Goal: Task Accomplishment & Management: Complete application form

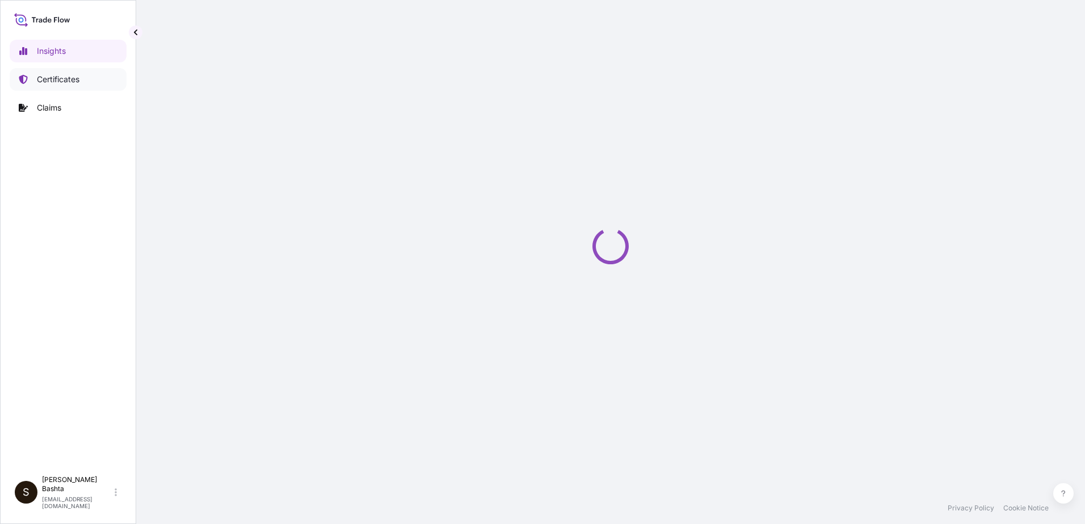
click at [78, 83] on p "Certificates" at bounding box center [58, 79] width 43 height 11
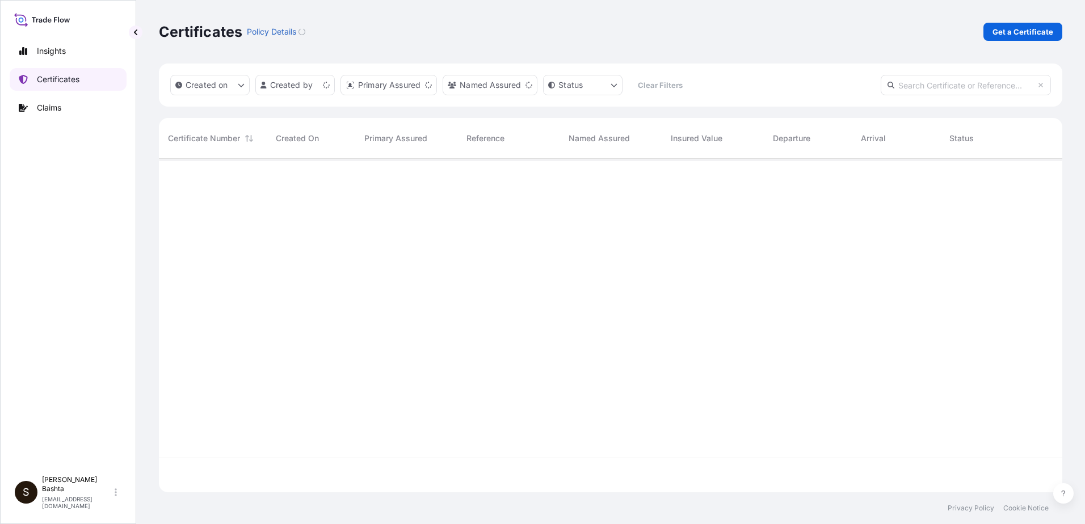
scroll to position [331, 895]
click at [1023, 32] on p "Get a Certificate" at bounding box center [1022, 31] width 61 height 11
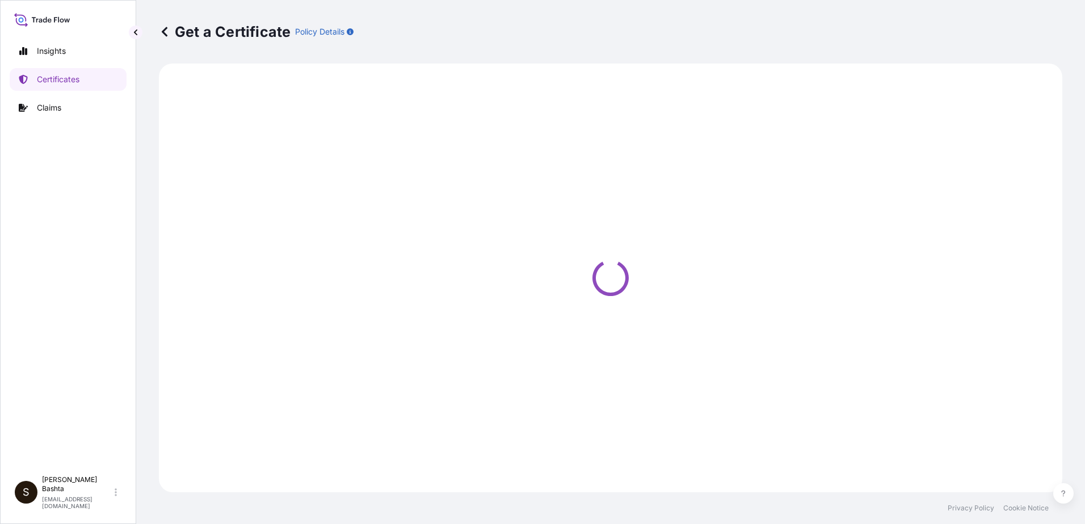
select select "Barge"
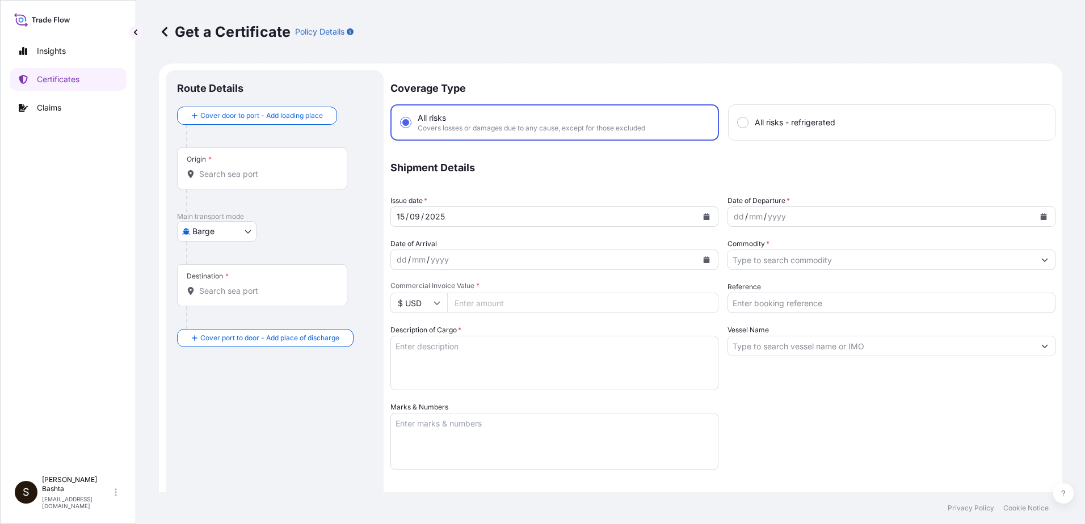
click at [218, 167] on div "Origin *" at bounding box center [262, 168] width 170 height 42
click at [218, 168] on input "Origin *" at bounding box center [266, 173] width 134 height 11
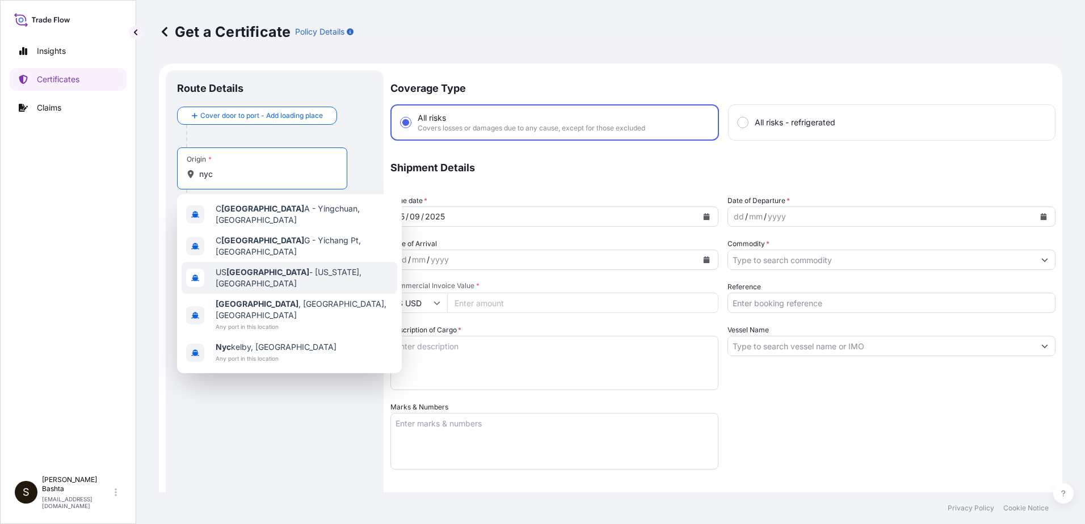
click at [290, 270] on span "US [GEOGRAPHIC_DATA] - [US_STATE], [GEOGRAPHIC_DATA]" at bounding box center [304, 278] width 177 height 23
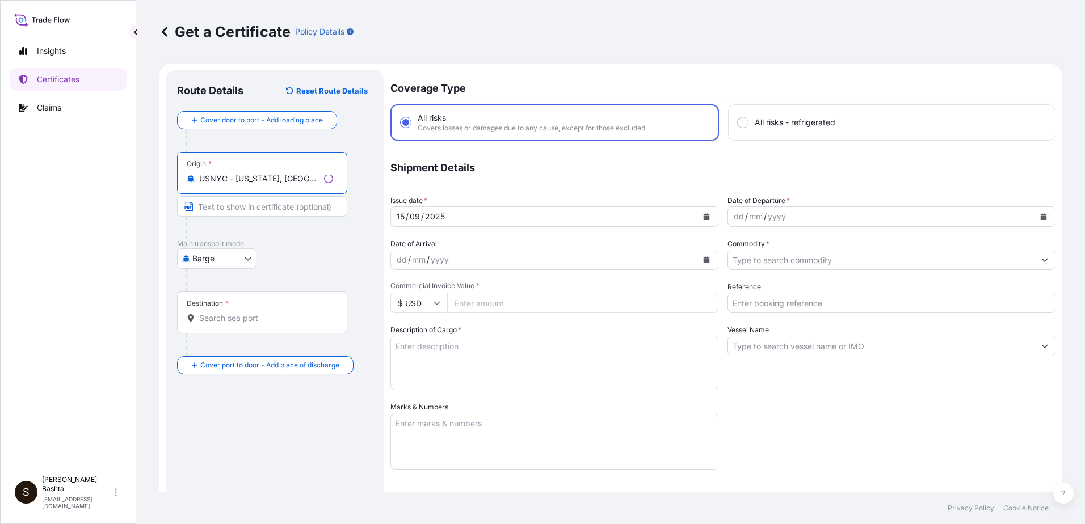
type input "USNYC - [US_STATE], [GEOGRAPHIC_DATA]"
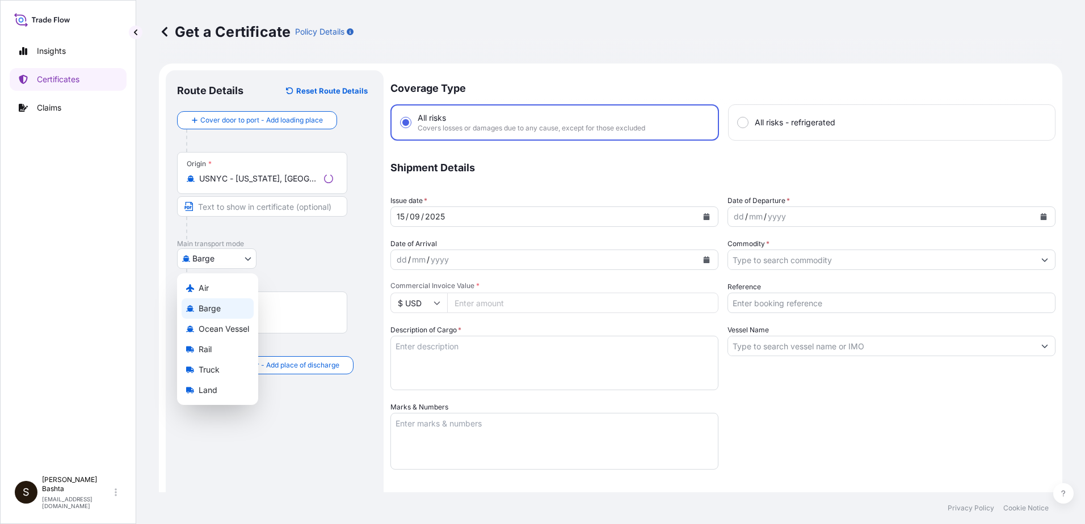
click at [244, 258] on body "0 options available. 5 options available. Insights Certificates Claims S [PERSO…" at bounding box center [542, 262] width 1085 height 524
click at [214, 290] on div "Air" at bounding box center [218, 288] width 72 height 20
select select "Air"
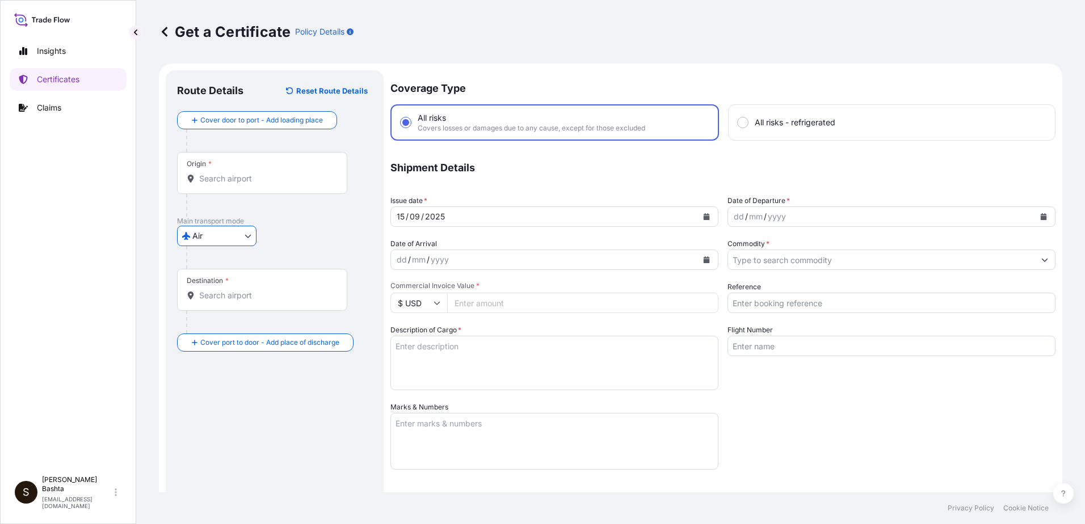
click at [210, 300] on input "Destination *" at bounding box center [266, 295] width 134 height 11
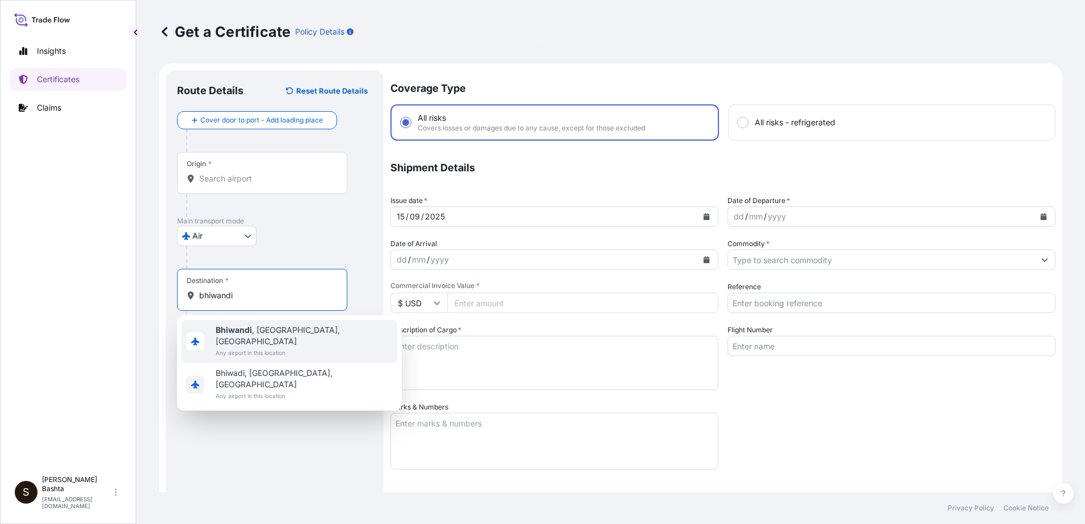
click at [300, 347] on span "Any airport in this location" at bounding box center [304, 352] width 177 height 11
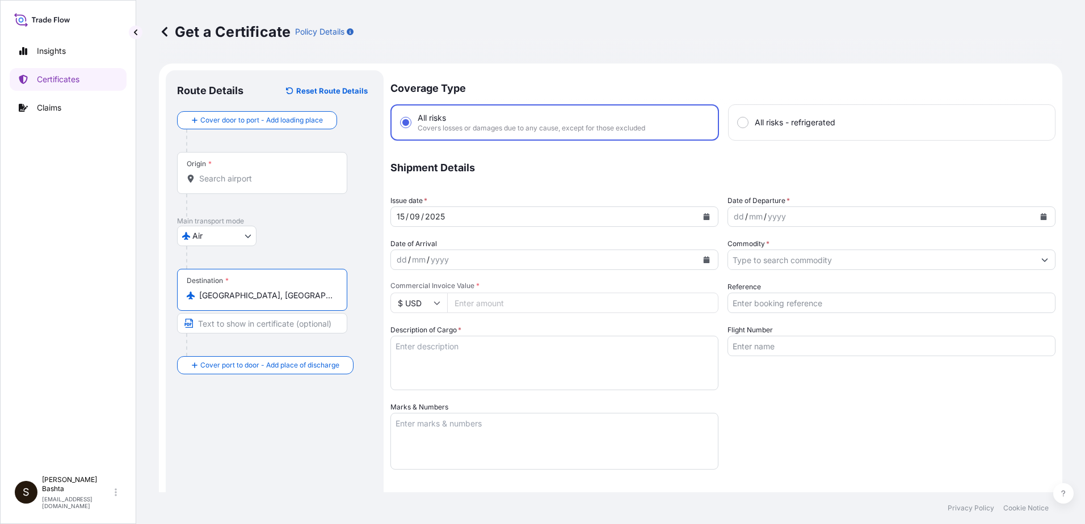
type input "Bhiwandi, Maharashtra, India"
click at [732, 218] on div "dd" at bounding box center [738, 217] width 12 height 14
click at [1034, 260] on button "Show suggestions" at bounding box center [1044, 260] width 20 height 20
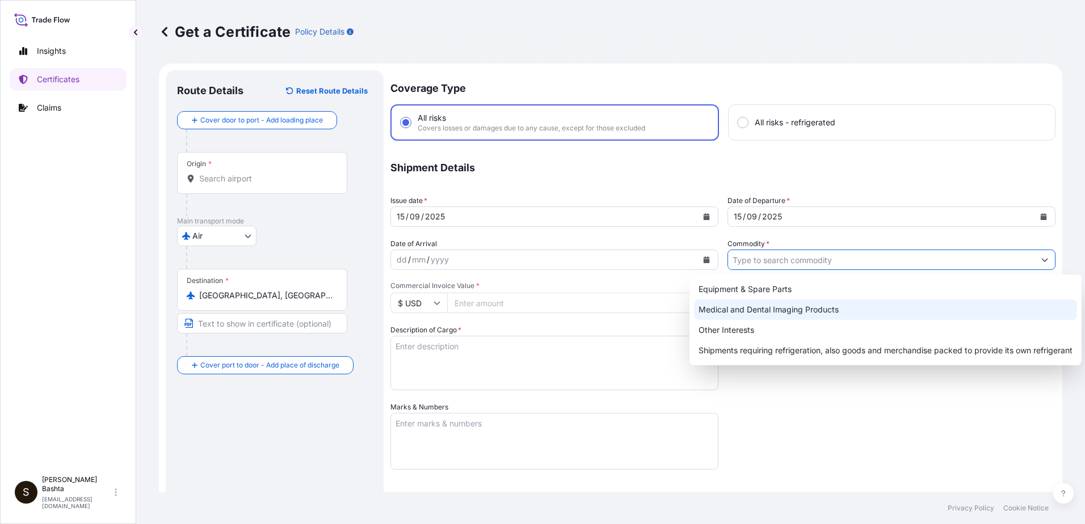
click at [817, 310] on div "Medical and Dental Imaging Products" at bounding box center [885, 310] width 383 height 20
type input "Medical and Dental Imaging Products"
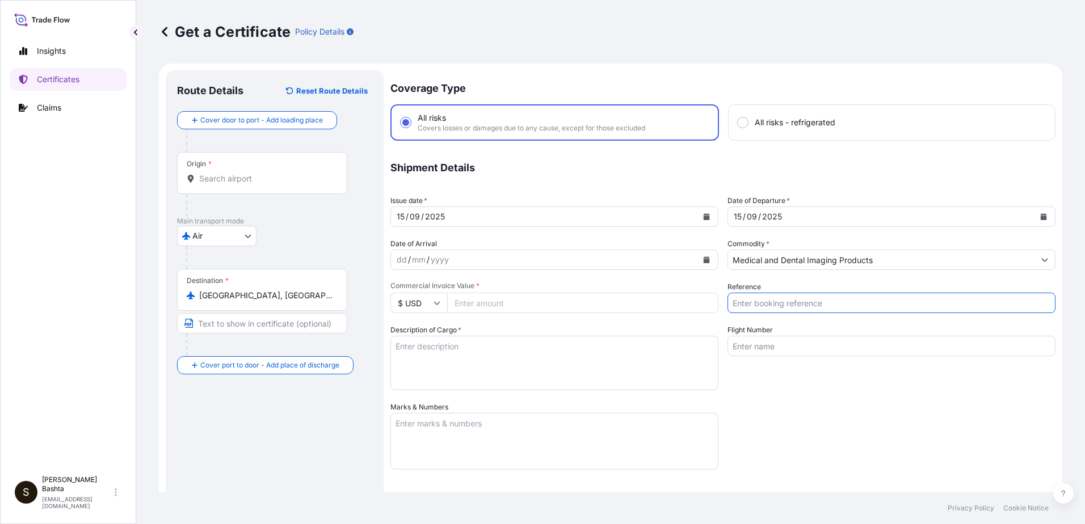
click at [758, 302] on input "Reference" at bounding box center [891, 303] width 328 height 20
type input "21244308"
click at [468, 309] on input "Commercial Invoice Value *" at bounding box center [582, 303] width 271 height 20
drag, startPoint x: 511, startPoint y: 294, endPoint x: 525, endPoint y: 309, distance: 20.5
click at [447, 301] on input "19091.02" at bounding box center [582, 303] width 271 height 20
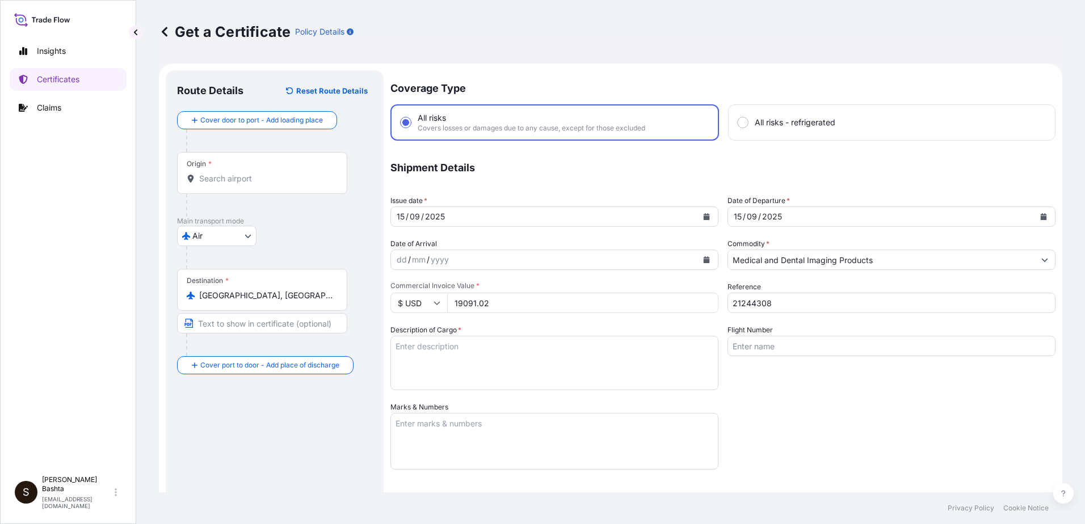
type input "19091.02"
click at [425, 350] on textarea "Description of Cargo *" at bounding box center [554, 363] width 328 height 54
type textarea "MEDICAL AND DENTAL IMAGING PRODUCTS"
type input "Air"
type input "32008"
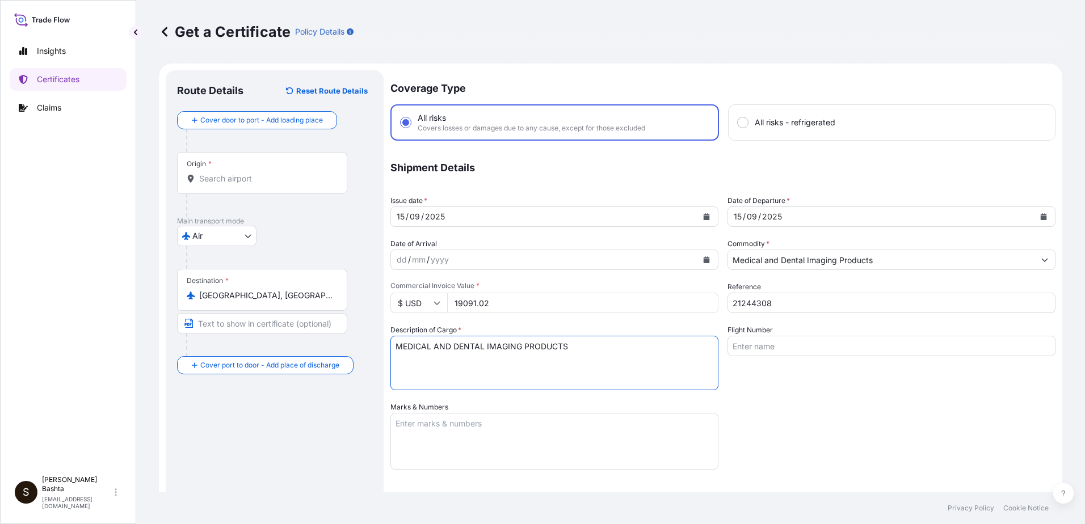
click at [438, 425] on textarea "Marks & Numbers" at bounding box center [554, 441] width 328 height 57
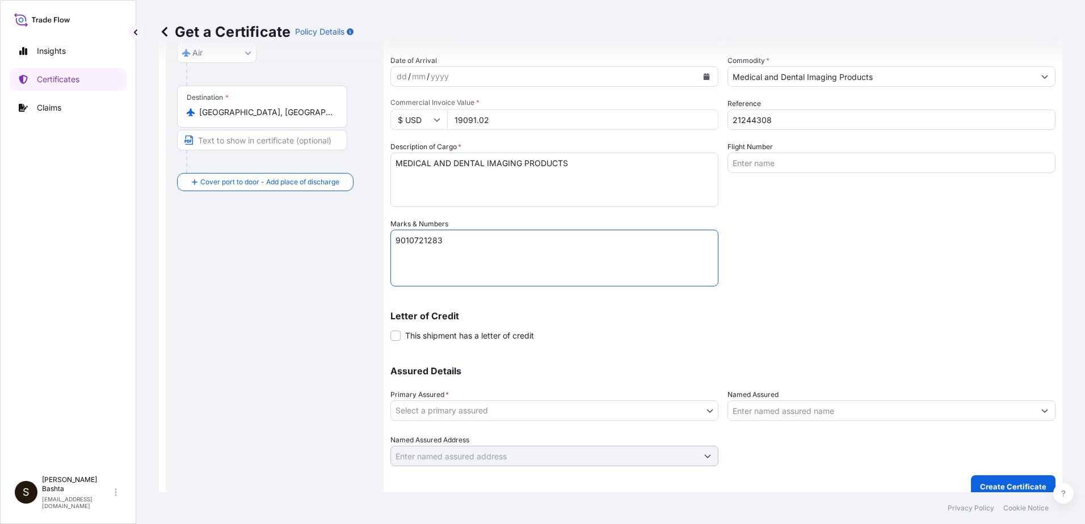
scroll to position [196, 0]
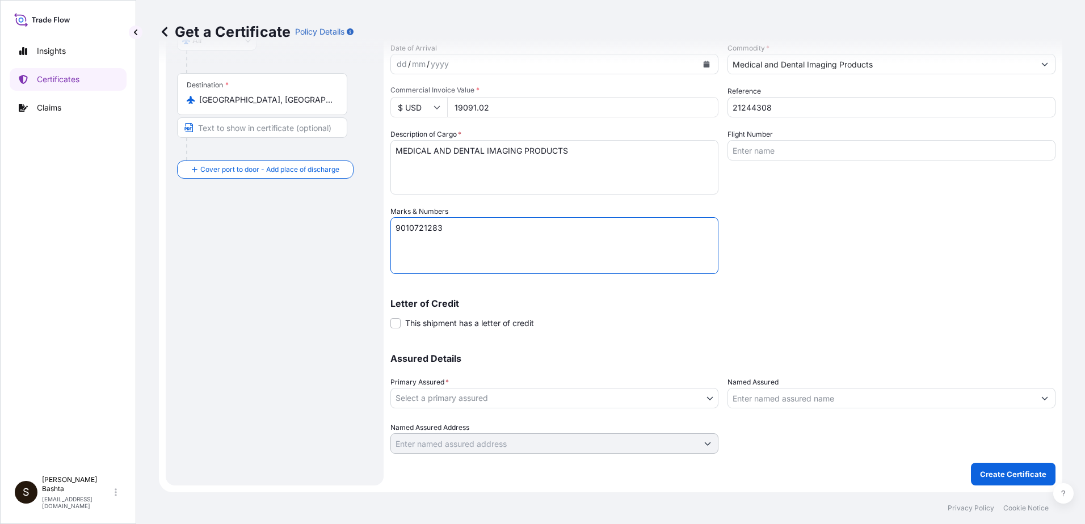
type textarea "9010721283"
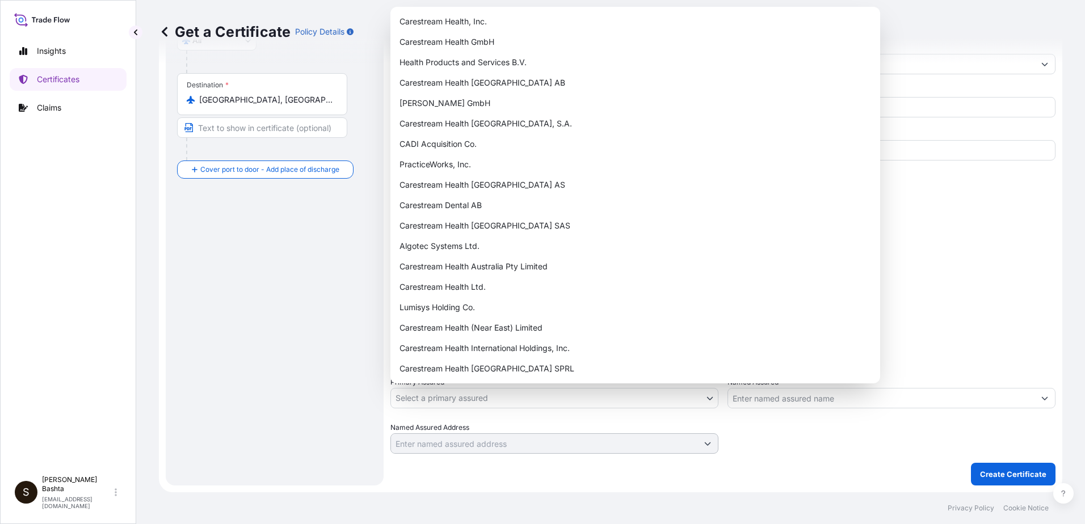
click at [707, 397] on body "Insights Certificates Claims S Stella Bashta stella.bashta@carestream.com Get a…" at bounding box center [542, 262] width 1085 height 524
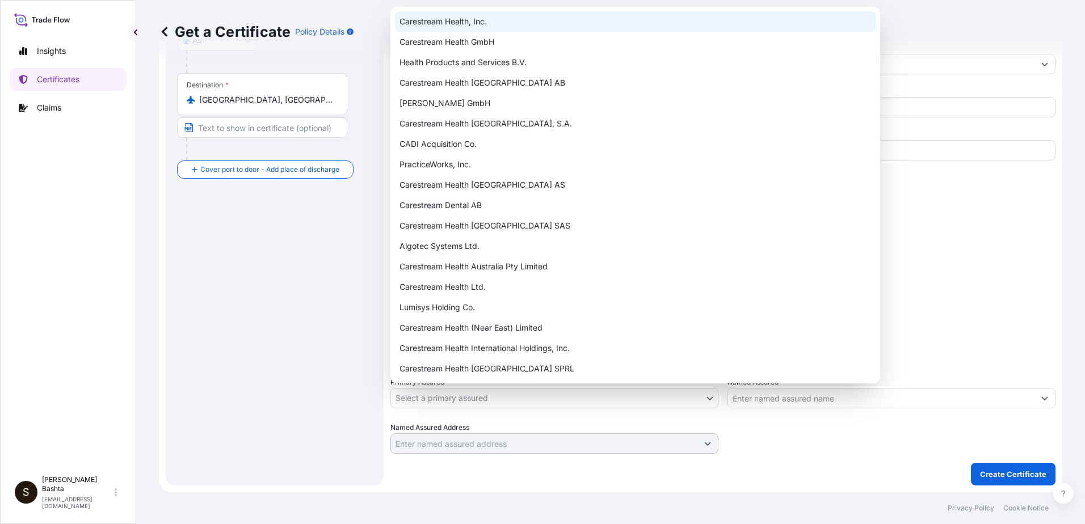
click at [504, 25] on div "Carestream Health, Inc." at bounding box center [635, 21] width 480 height 20
select select "32008"
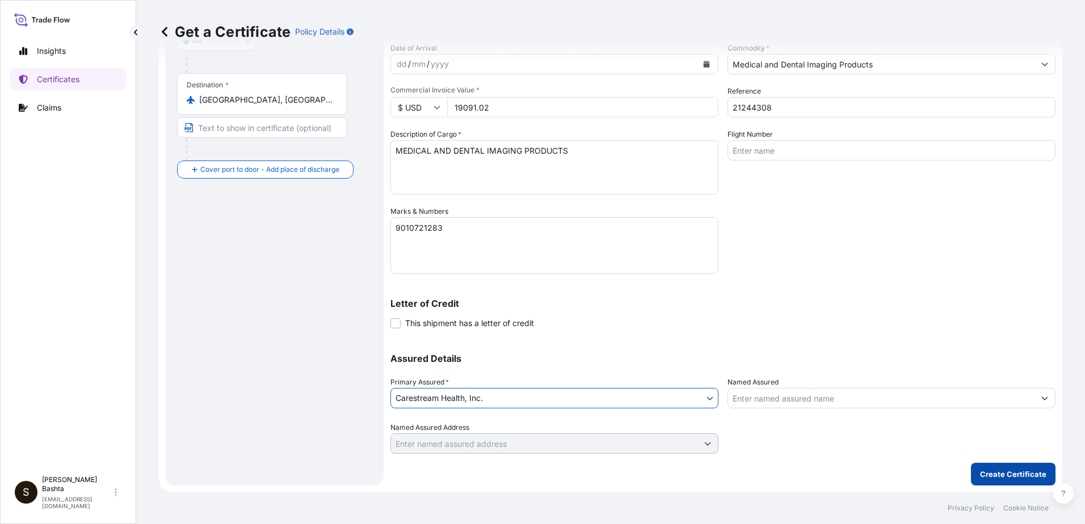
click at [1024, 475] on p "Create Certificate" at bounding box center [1013, 474] width 66 height 11
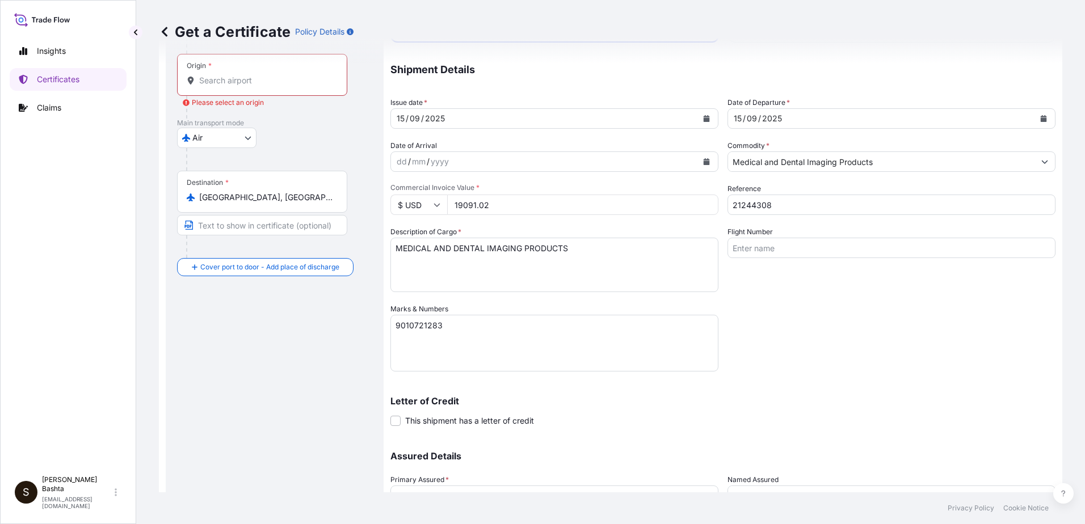
scroll to position [0, 0]
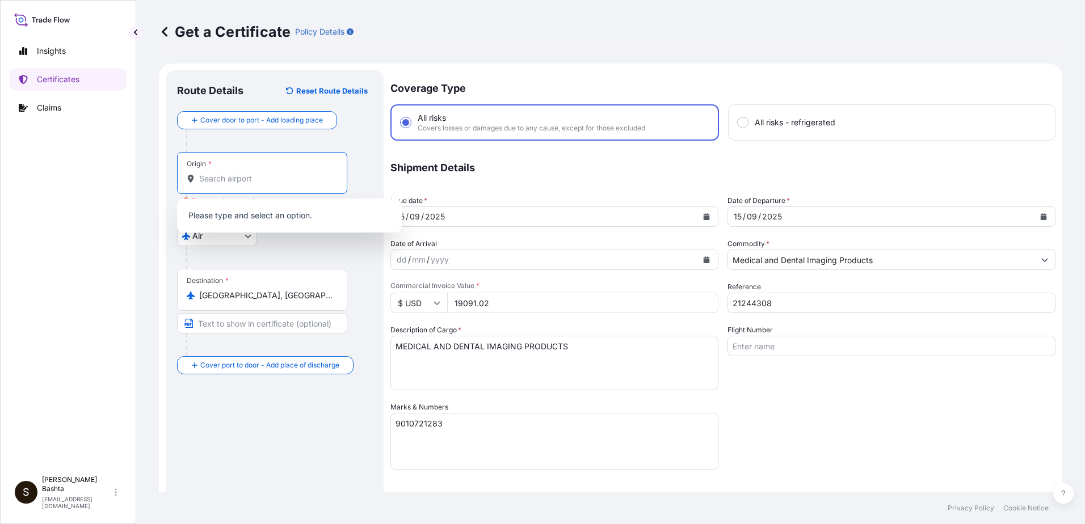
click at [238, 174] on input "Origin * Please select an origin" at bounding box center [266, 178] width 134 height 11
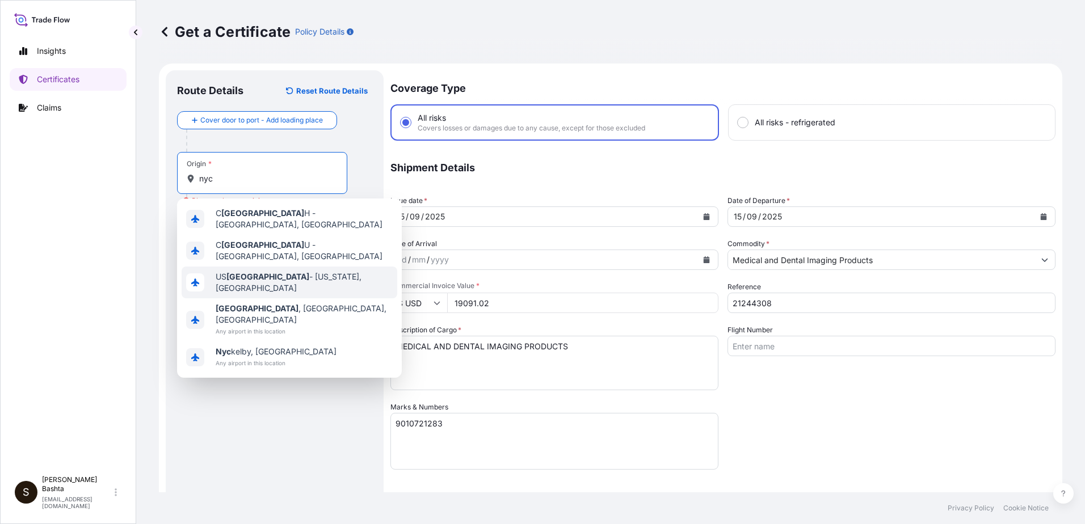
click at [265, 274] on span "US NYC - New York, United States" at bounding box center [304, 282] width 177 height 23
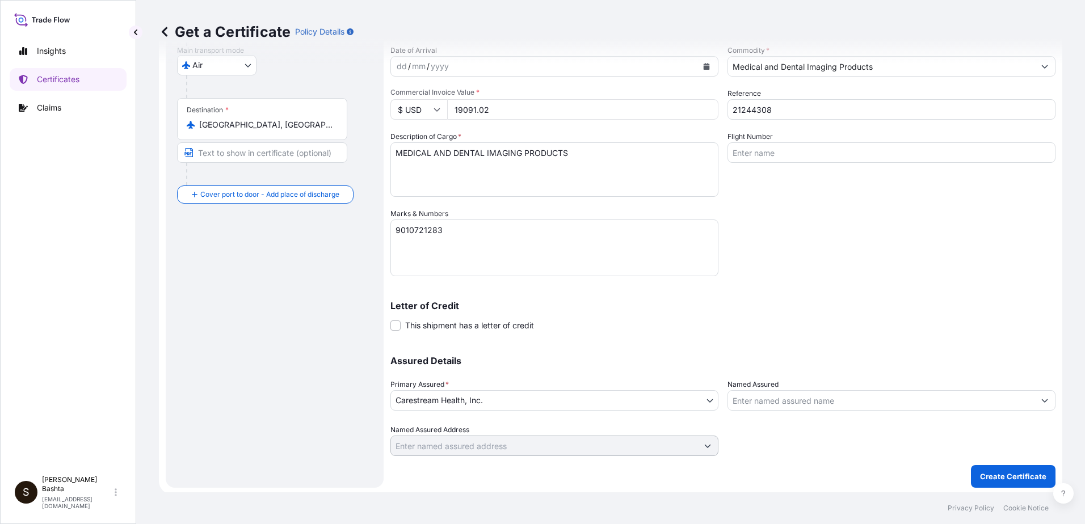
scroll to position [196, 0]
type input "USNYC - New York, United States"
click at [1025, 474] on p "Create Certificate" at bounding box center [1013, 474] width 66 height 11
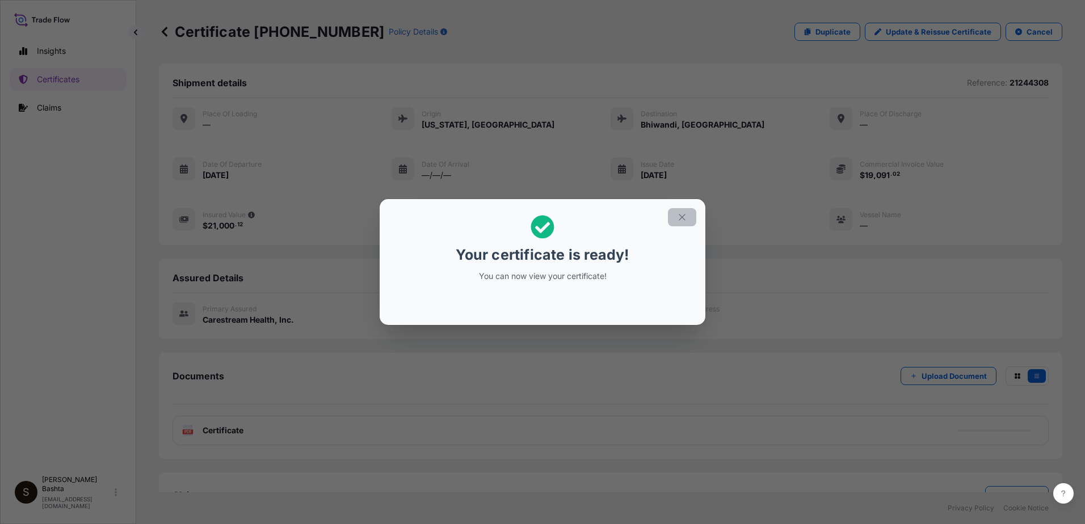
click at [683, 217] on icon "button" at bounding box center [682, 217] width 10 height 10
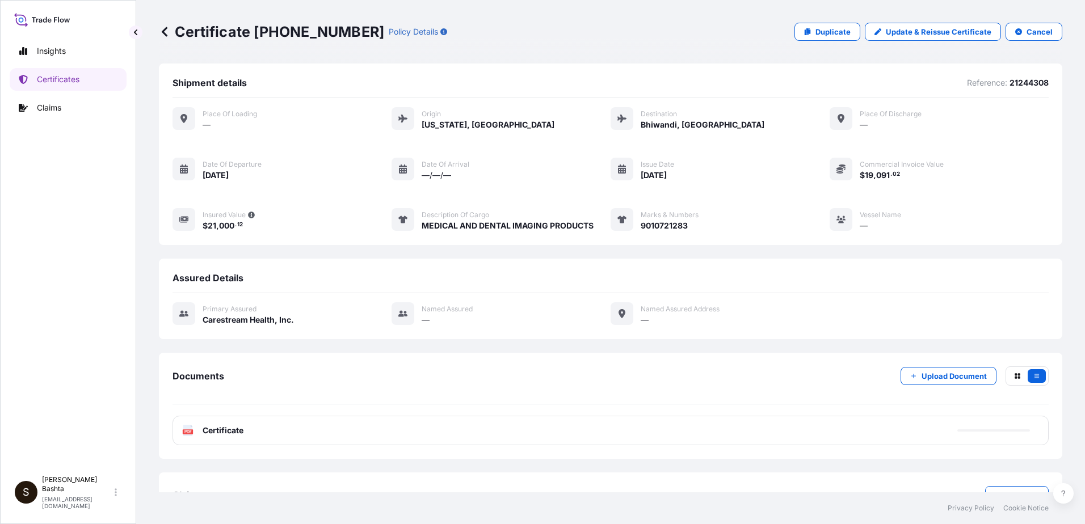
click at [188, 435] on icon at bounding box center [188, 430] width 10 height 11
click at [188, 434] on rect at bounding box center [188, 431] width 10 height 5
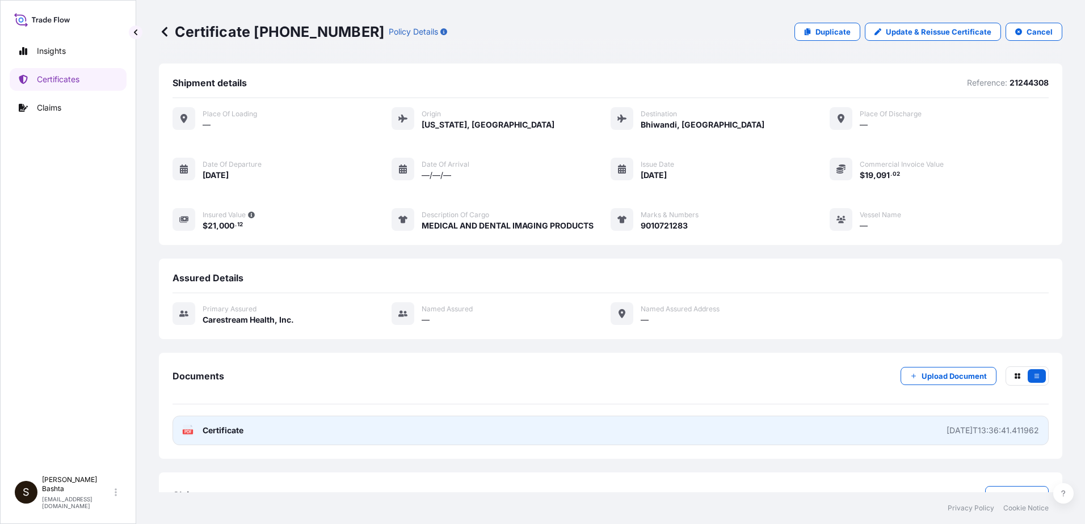
click at [188, 433] on text "PDF" at bounding box center [187, 432] width 7 height 4
